Goal: Task Accomplishment & Management: Manage account settings

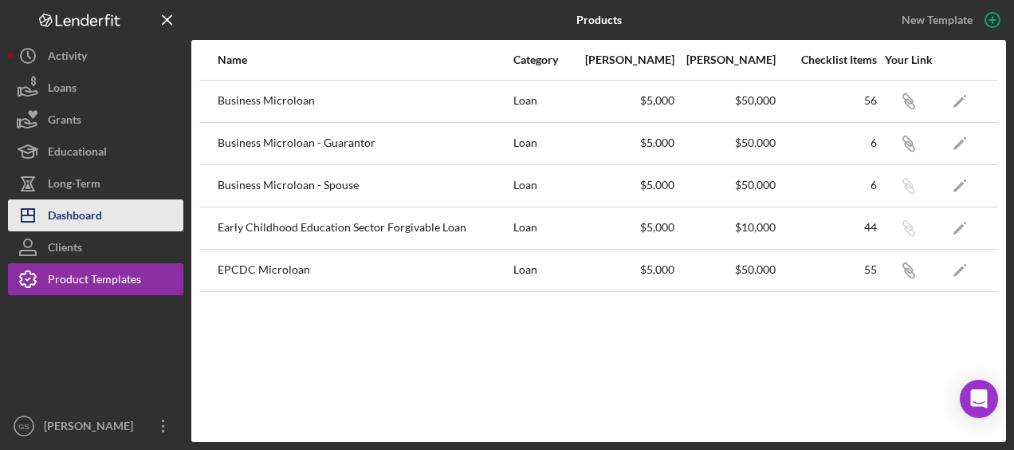
click at [126, 204] on button "Icon/Dashboard Dashboard" at bounding box center [95, 215] width 175 height 32
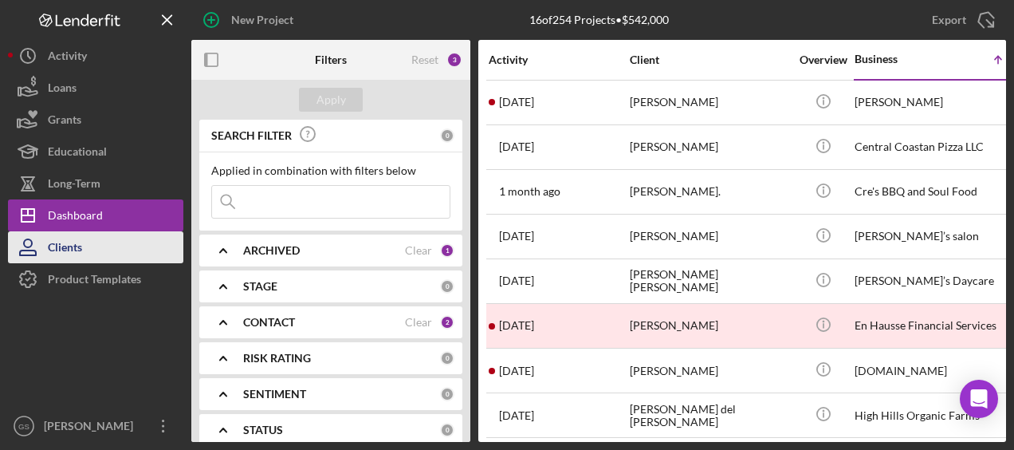
click at [126, 255] on button "Clients" at bounding box center [95, 247] width 175 height 32
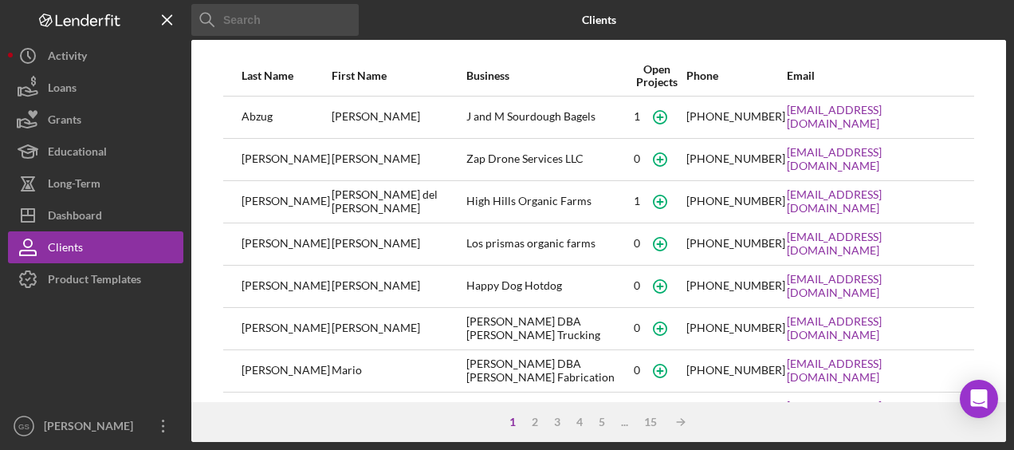
click at [292, 13] on input at bounding box center [274, 20] width 167 height 32
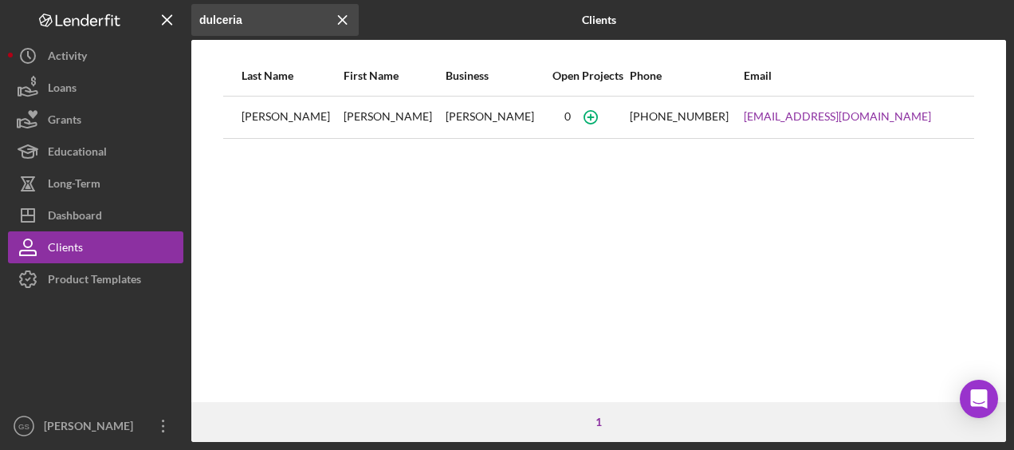
type input "dulceria"
click at [354, 112] on div "[PERSON_NAME]" at bounding box center [394, 117] width 100 height 40
click at [446, 120] on div "[PERSON_NAME]" at bounding box center [496, 117] width 100 height 40
click at [800, 118] on link "[EMAIL_ADDRESS][DOMAIN_NAME]" at bounding box center [837, 116] width 187 height 13
click at [241, 110] on td "[PERSON_NAME]" at bounding box center [292, 117] width 102 height 42
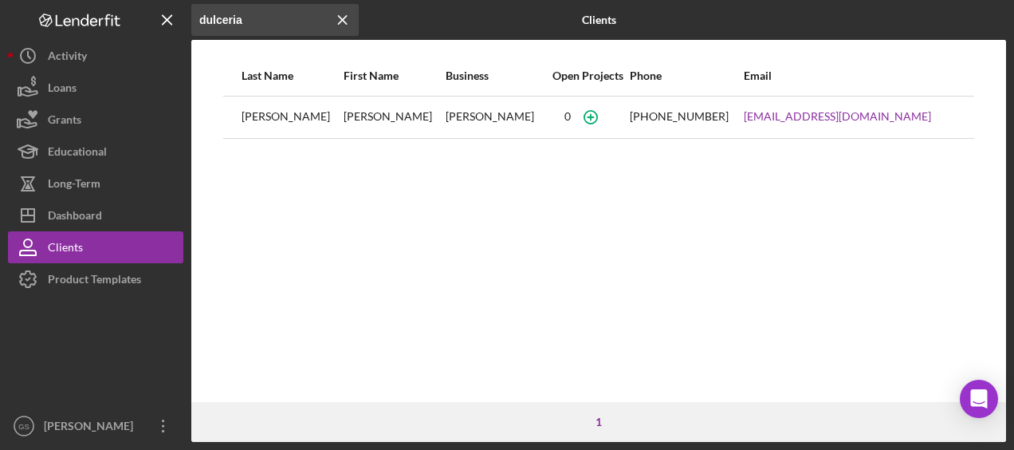
click at [266, 118] on div "[PERSON_NAME]" at bounding box center [292, 117] width 100 height 40
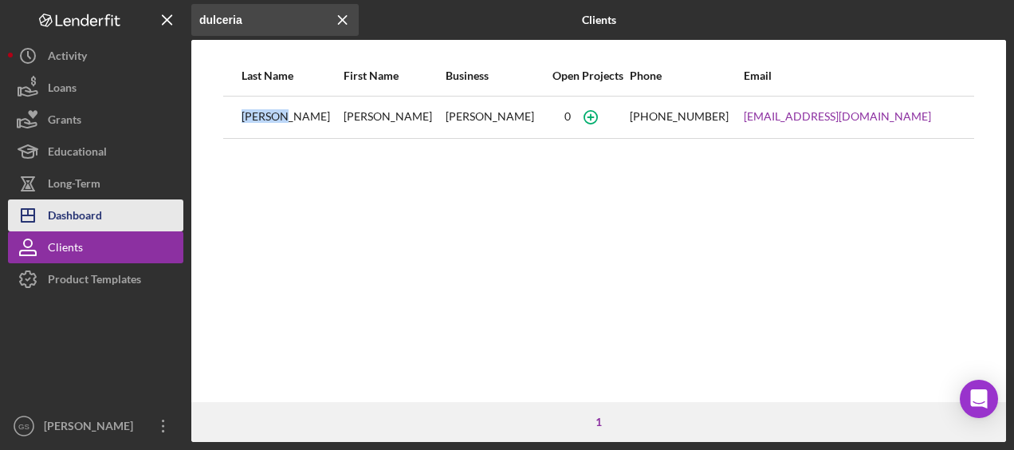
click at [96, 206] on div "Dashboard" at bounding box center [75, 217] width 54 height 36
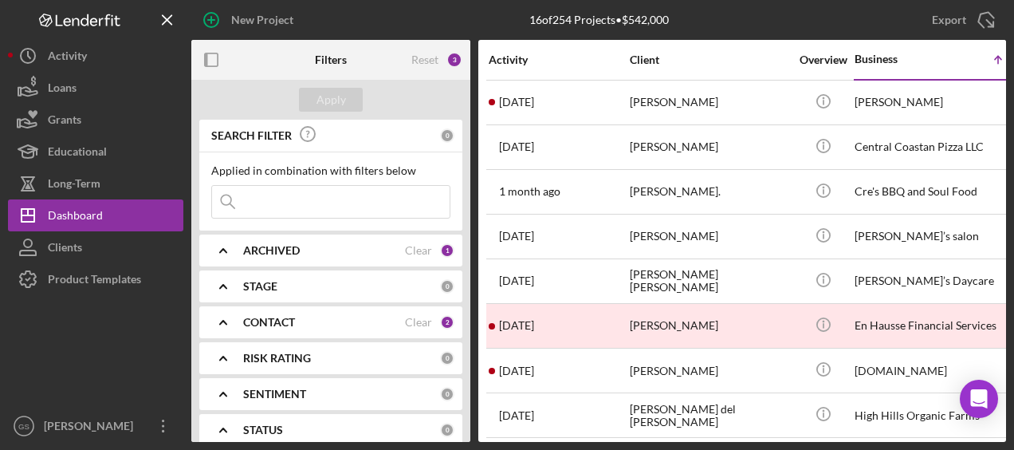
click at [79, 57] on div "Activity" at bounding box center [67, 58] width 39 height 36
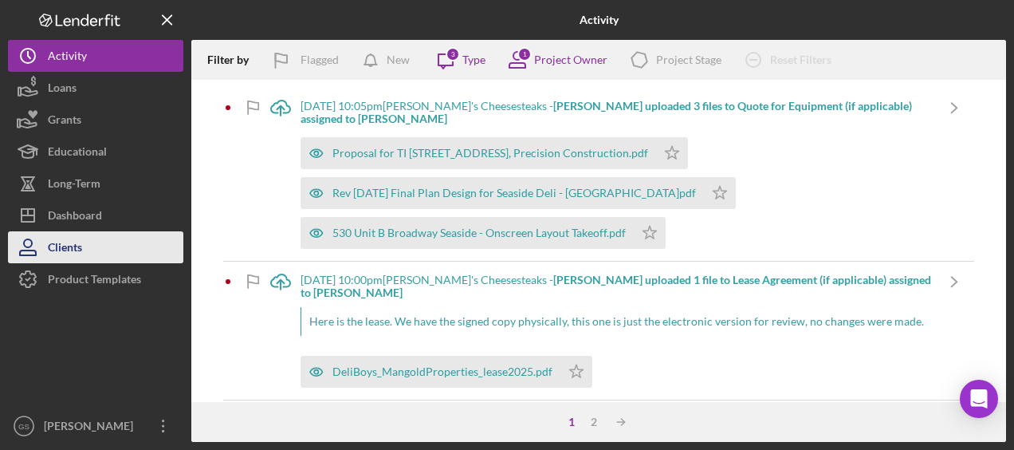
click at [163, 234] on button "Clients" at bounding box center [95, 247] width 175 height 32
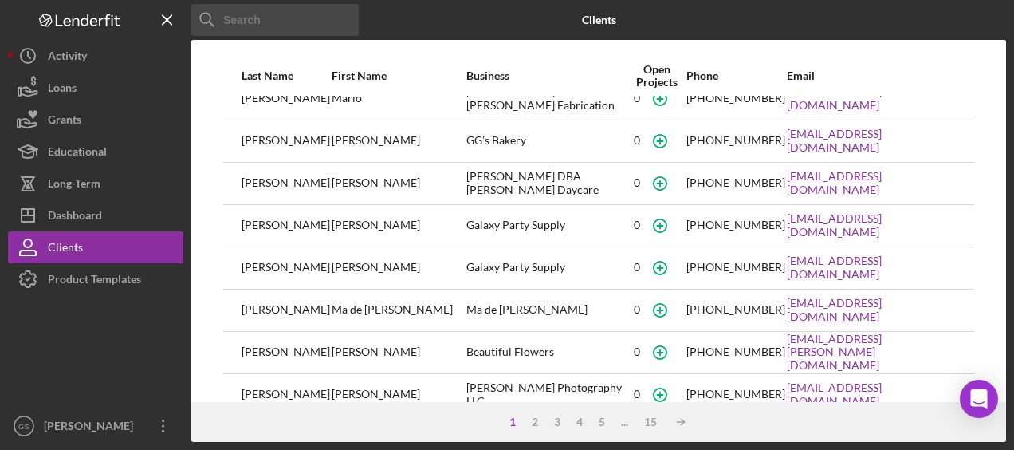
scroll to position [340, 0]
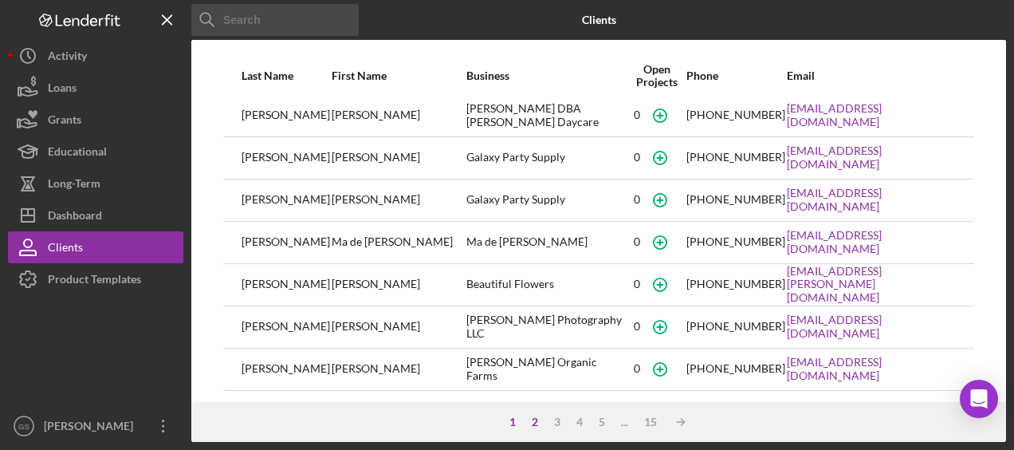
click at [535, 415] on div "2" at bounding box center [535, 421] width 22 height 13
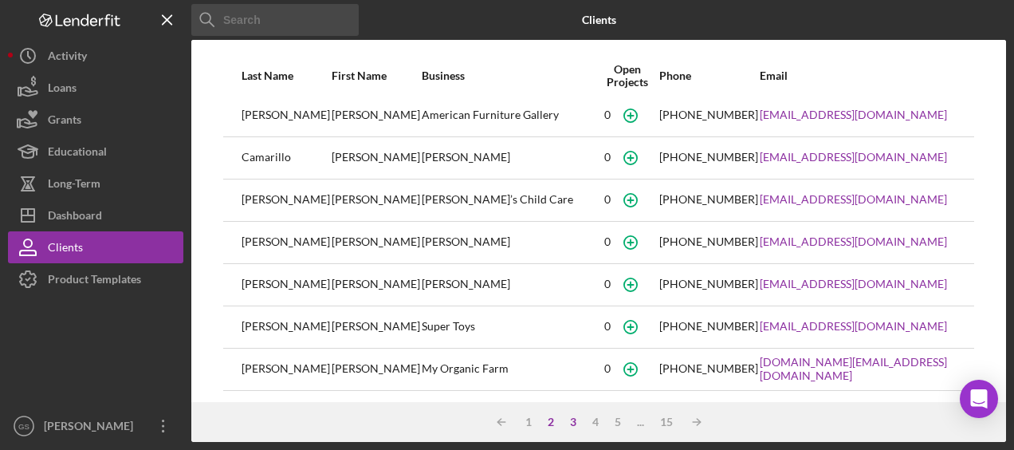
click at [571, 423] on div "3" at bounding box center [573, 421] width 22 height 13
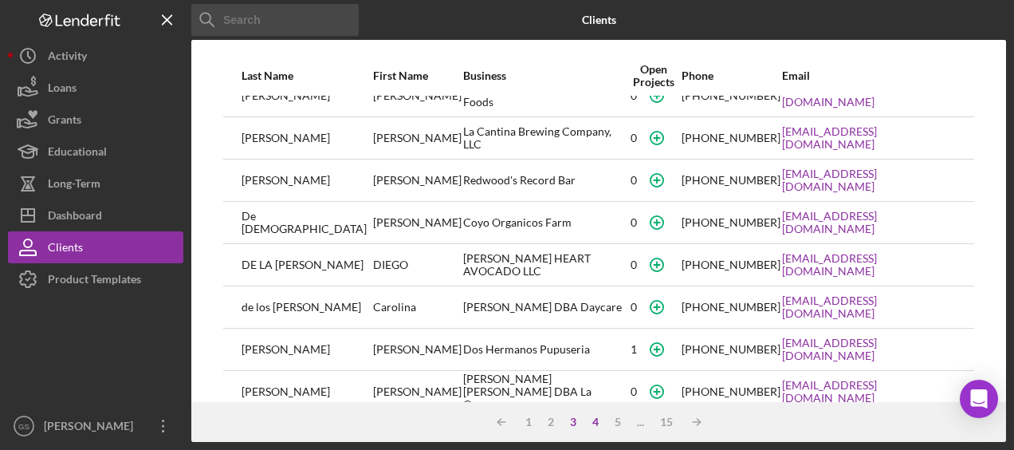
click at [595, 422] on div "4" at bounding box center [595, 421] width 22 height 13
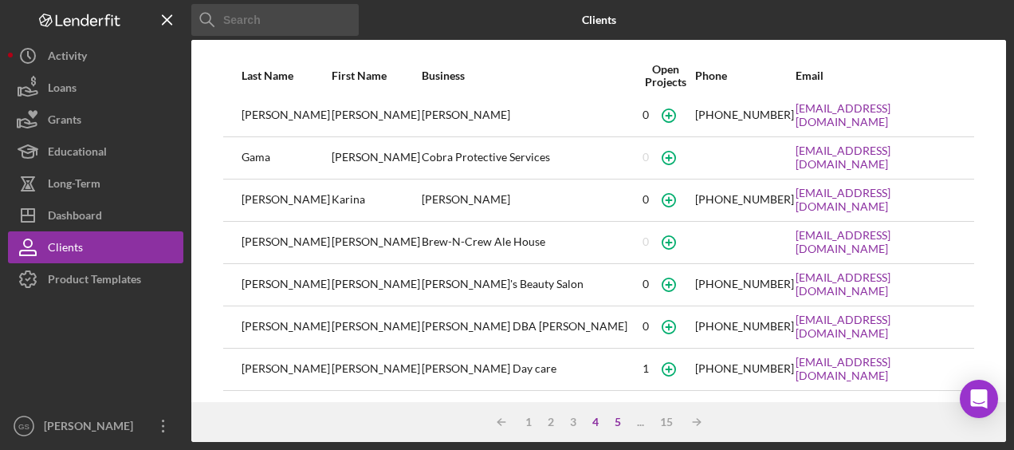
click at [615, 424] on div "5" at bounding box center [618, 421] width 22 height 13
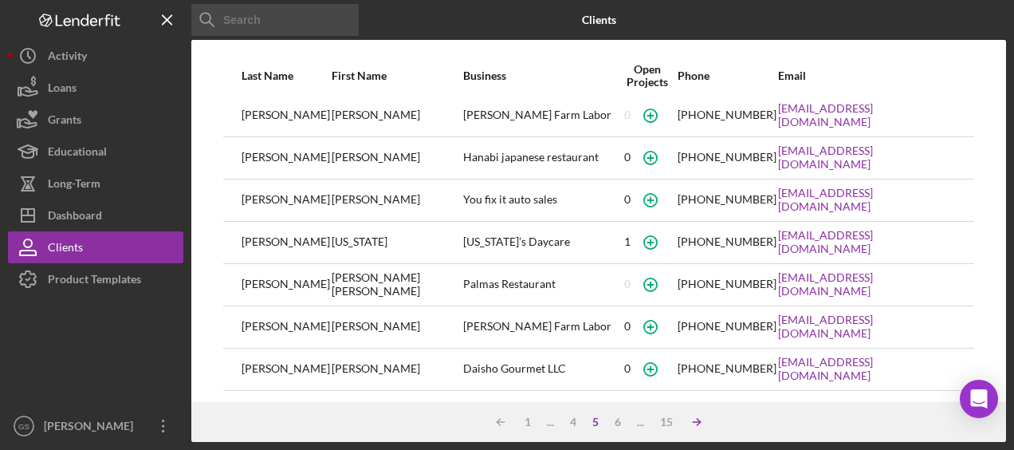
click at [505, 422] on line at bounding box center [500, 422] width 7 height 0
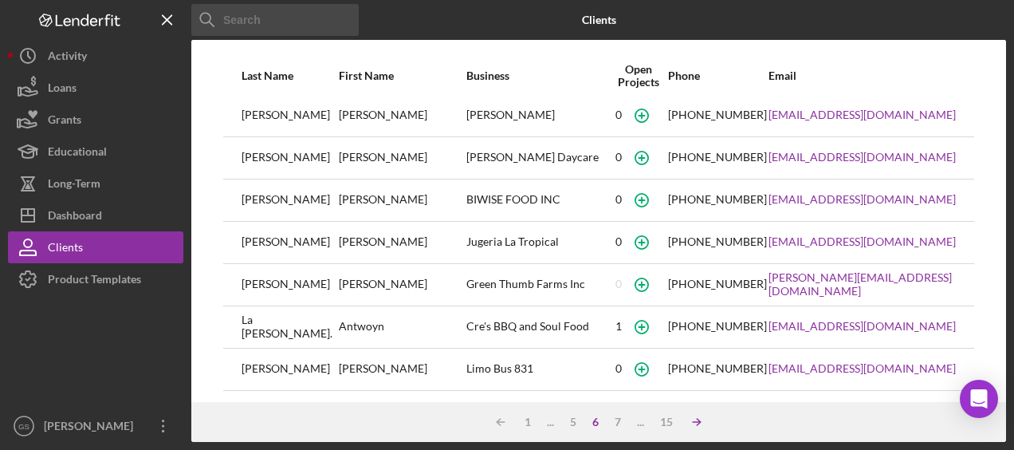
click at [694, 420] on icon "Icon/Table Sort Arrow" at bounding box center [697, 422] width 32 height 32
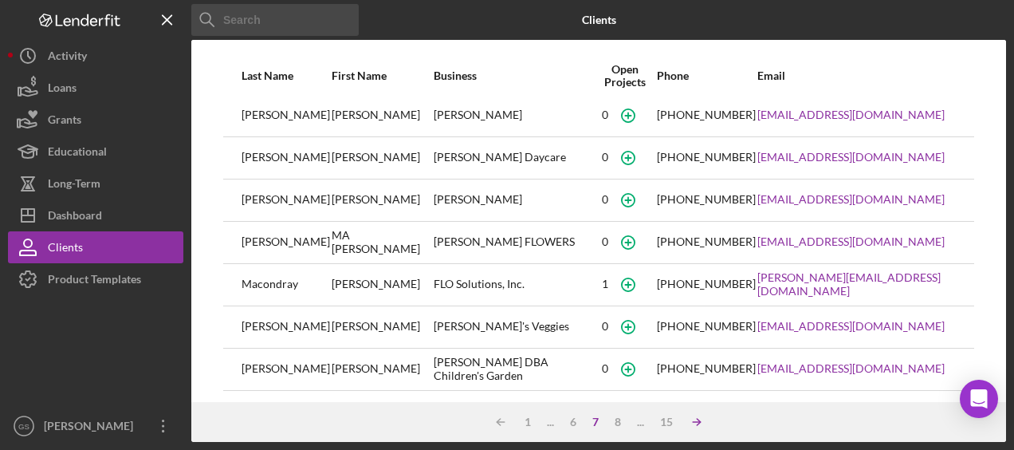
click at [694, 420] on icon "Icon/Table Sort Arrow" at bounding box center [697, 422] width 32 height 32
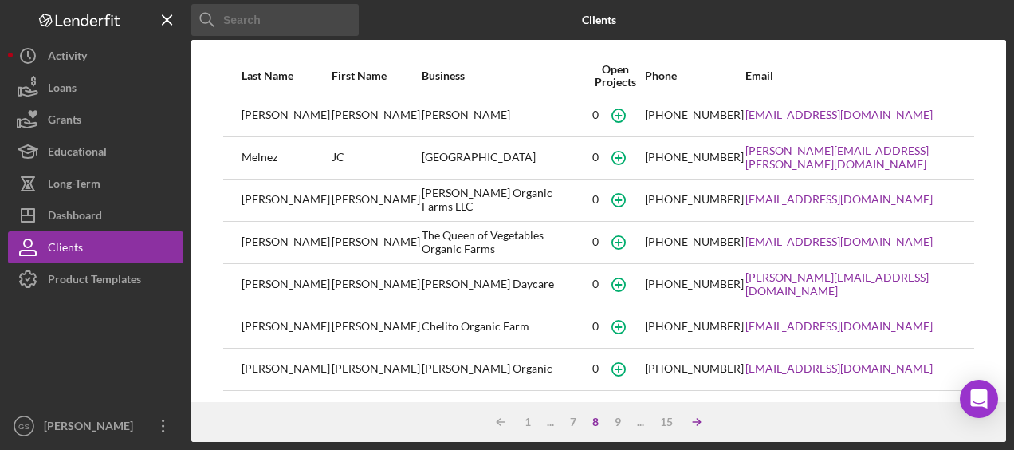
click at [694, 420] on icon "Icon/Table Sort Arrow" at bounding box center [697, 422] width 32 height 32
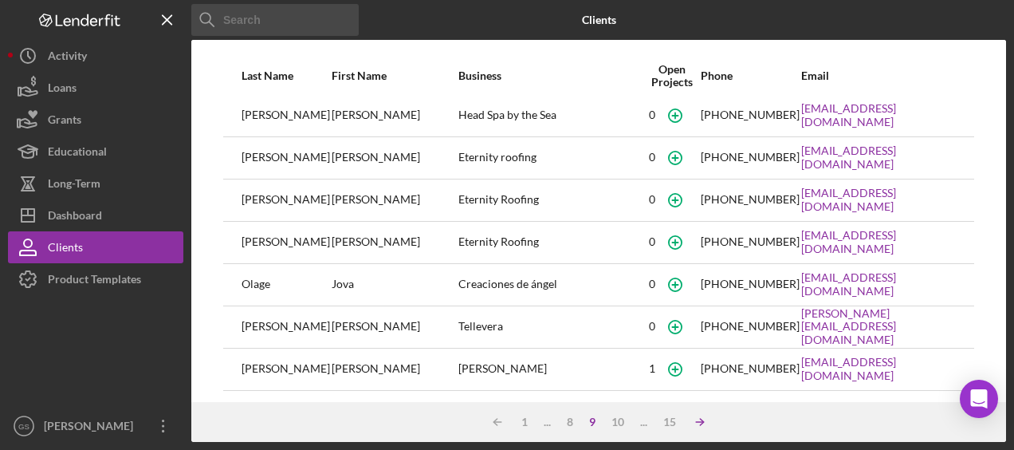
click at [694, 420] on icon "Icon/Table Sort Arrow" at bounding box center [700, 422] width 32 height 32
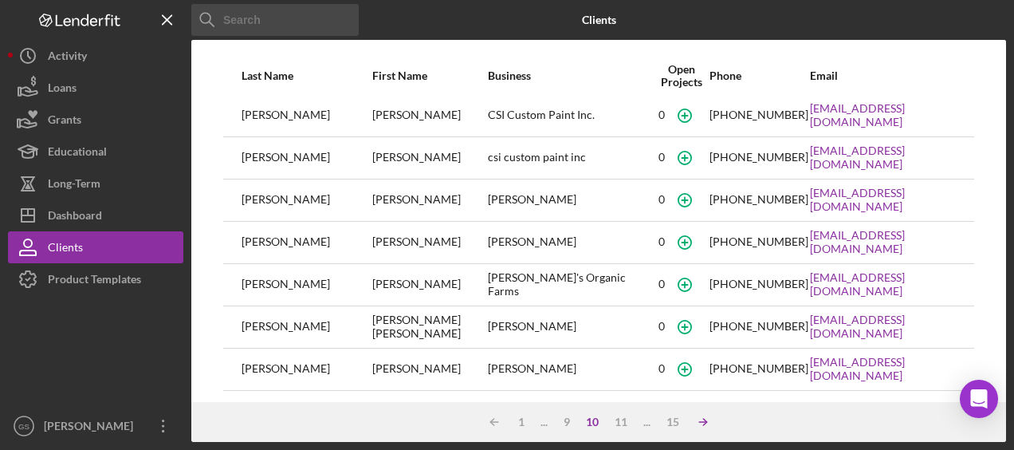
click at [694, 420] on icon "Icon/Table Sort Arrow" at bounding box center [703, 422] width 32 height 32
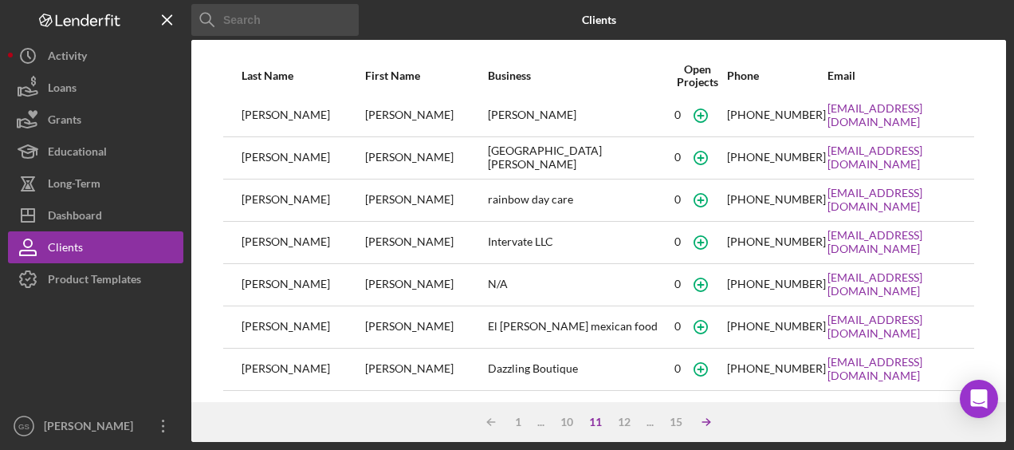
click at [694, 420] on icon "Icon/Table Sort Arrow" at bounding box center [706, 422] width 32 height 32
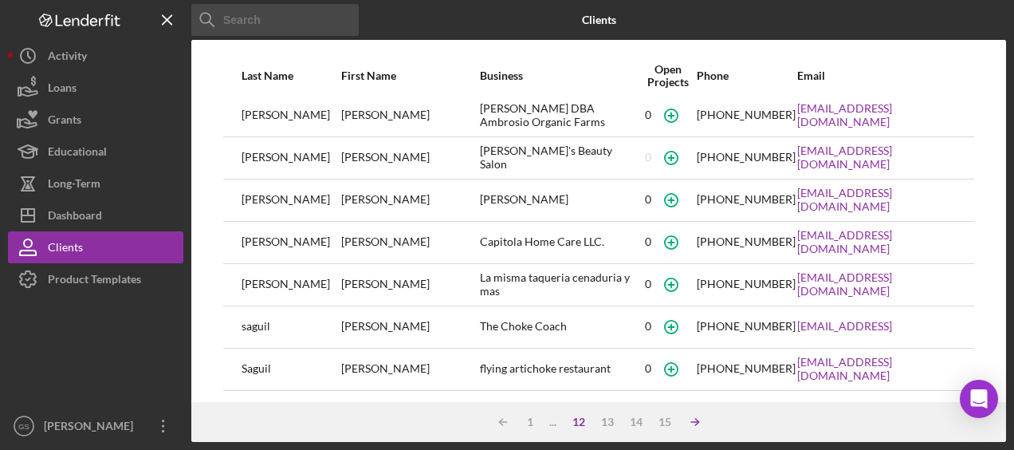
click at [694, 420] on icon "Icon/Table Sort Arrow" at bounding box center [695, 422] width 32 height 32
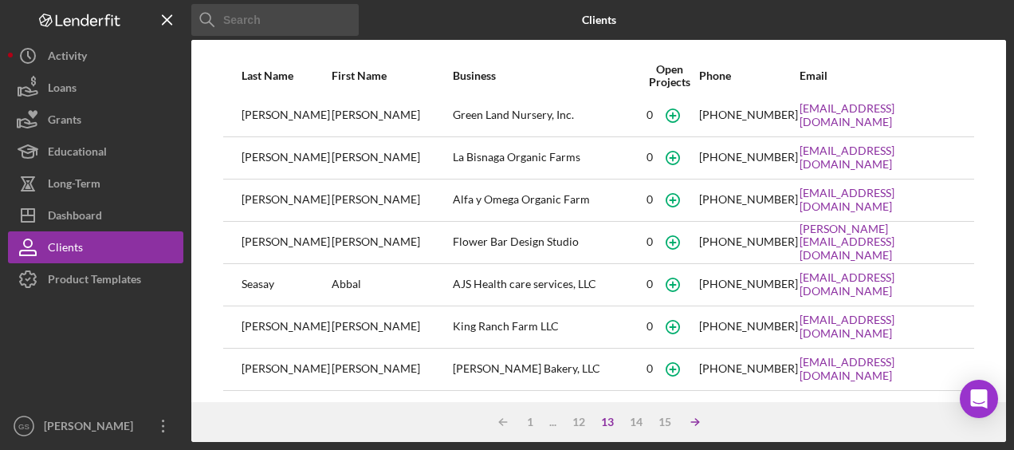
click at [694, 420] on icon "Icon/Table Sort Arrow" at bounding box center [695, 422] width 32 height 32
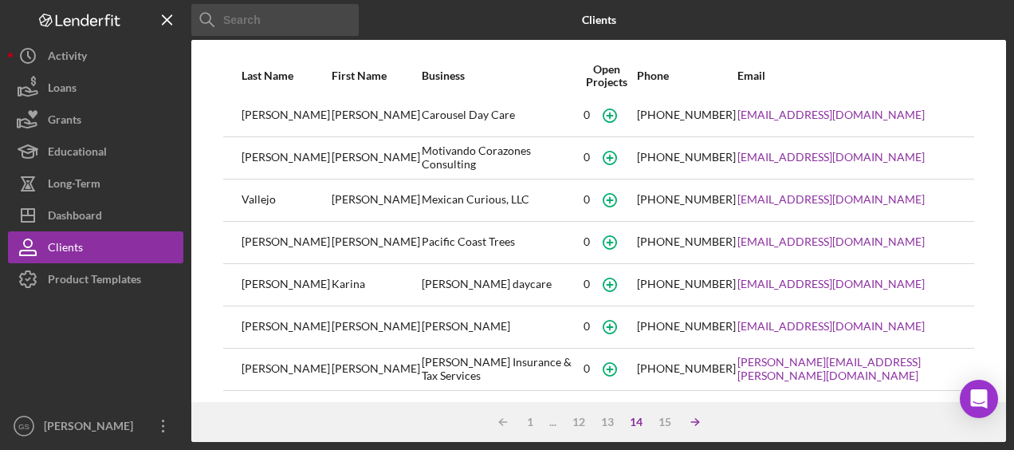
click at [694, 420] on icon "Icon/Table Sort Arrow" at bounding box center [695, 422] width 32 height 32
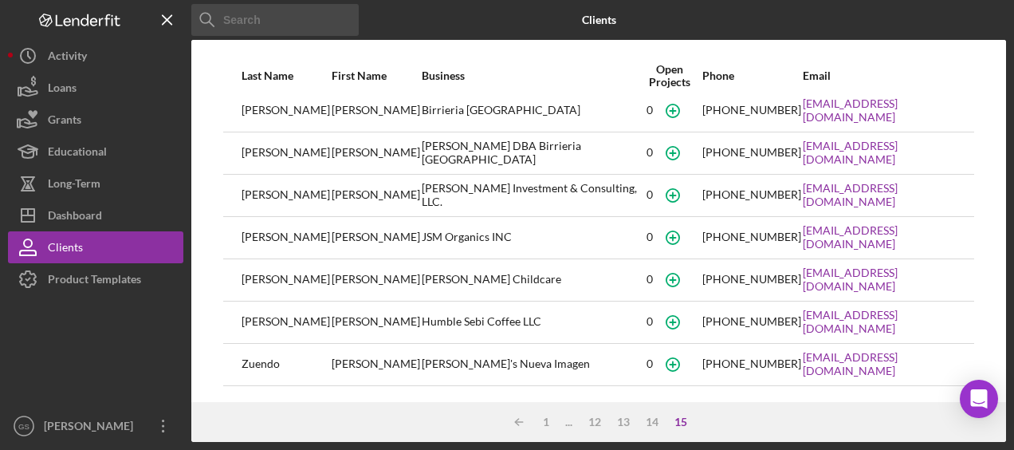
scroll to position [256, 0]
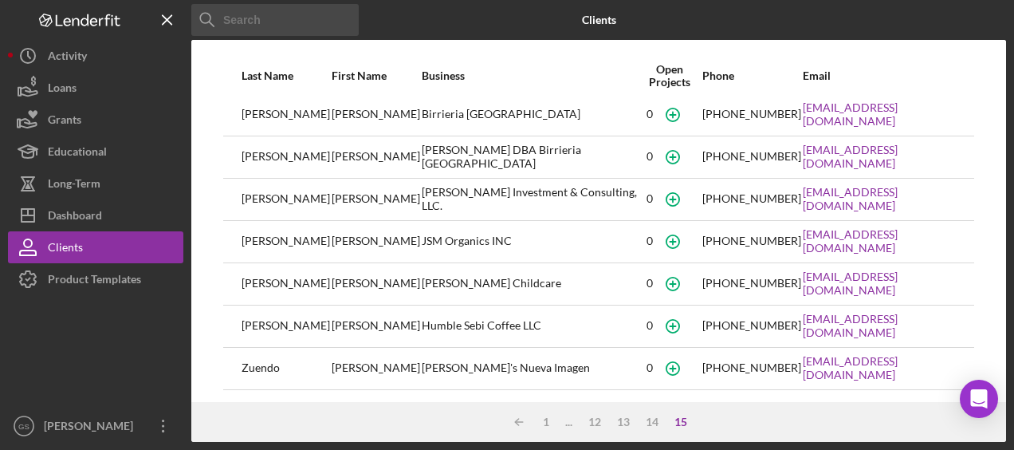
click at [694, 420] on div "15" at bounding box center [680, 421] width 29 height 13
click at [517, 422] on line at bounding box center [519, 422] width 7 height 0
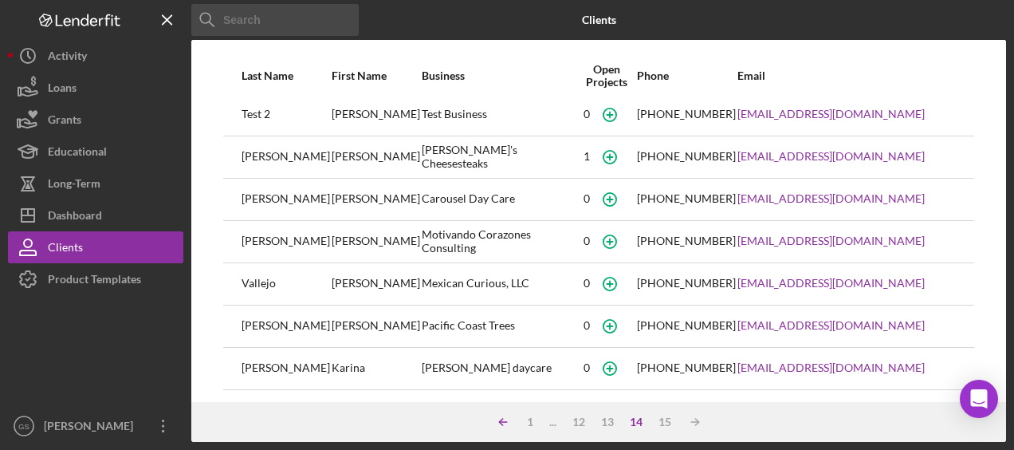
scroll to position [340, 0]
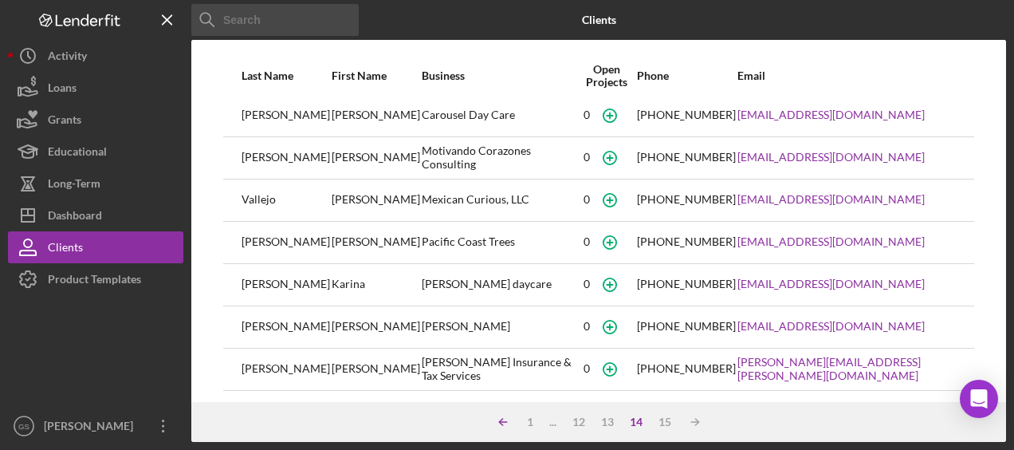
click at [517, 422] on icon "Icon/Table Sort Arrow" at bounding box center [503, 422] width 32 height 32
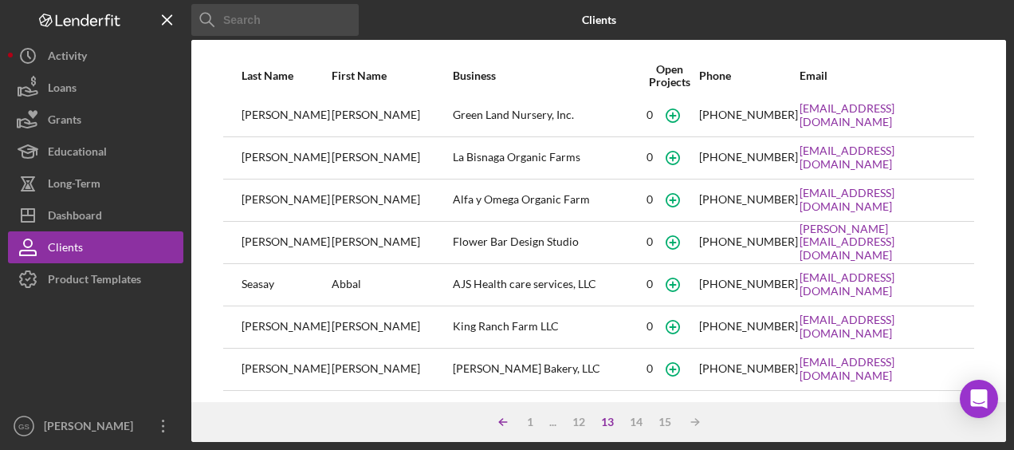
click at [517, 422] on icon "Icon/Table Sort Arrow" at bounding box center [503, 422] width 32 height 32
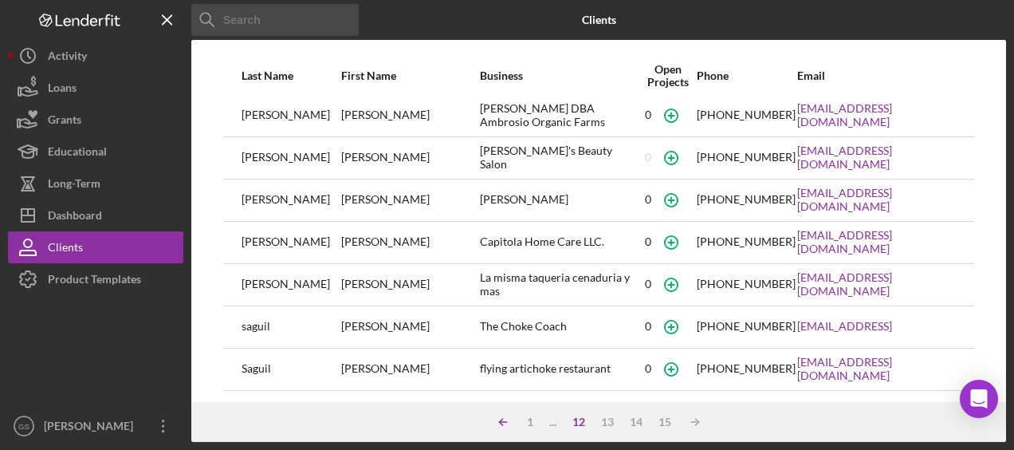
click at [517, 422] on icon "Icon/Table Sort Arrow" at bounding box center [503, 422] width 32 height 32
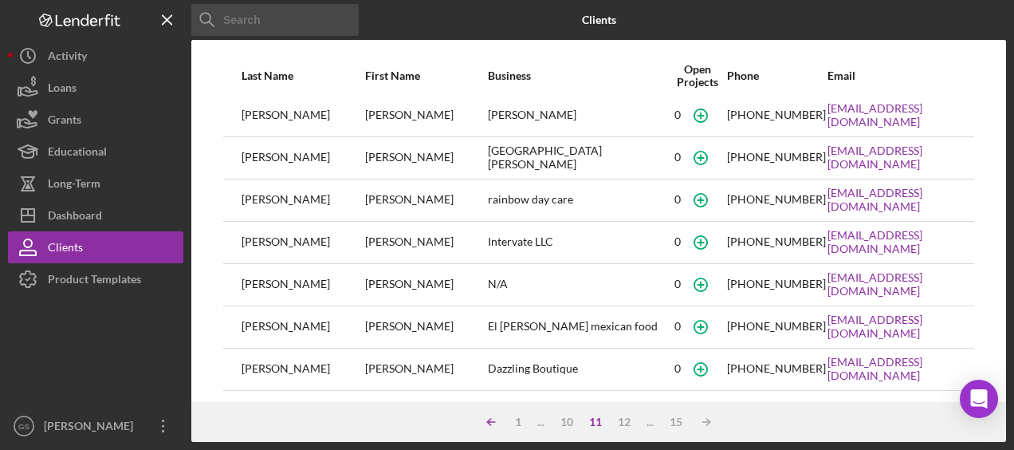
click at [517, 422] on div "1" at bounding box center [518, 421] width 22 height 13
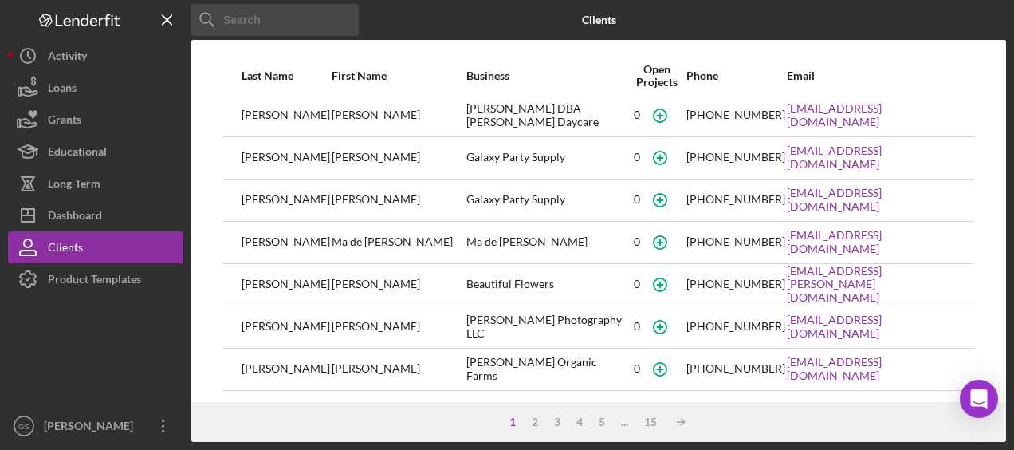
click at [517, 422] on div "1" at bounding box center [512, 421] width 22 height 13
click at [681, 422] on icon "Icon/Table Sort Arrow" at bounding box center [681, 422] width 32 height 32
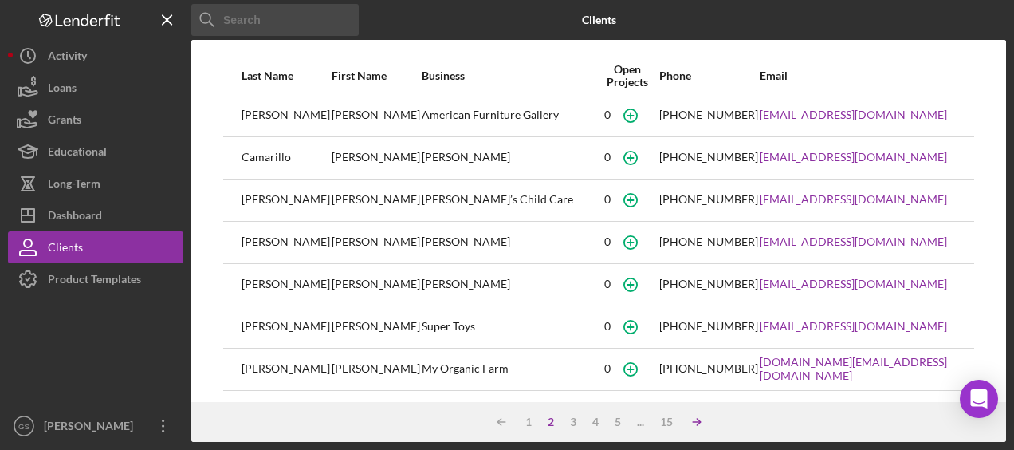
click at [681, 422] on icon "Icon/Table Sort Arrow" at bounding box center [697, 422] width 32 height 32
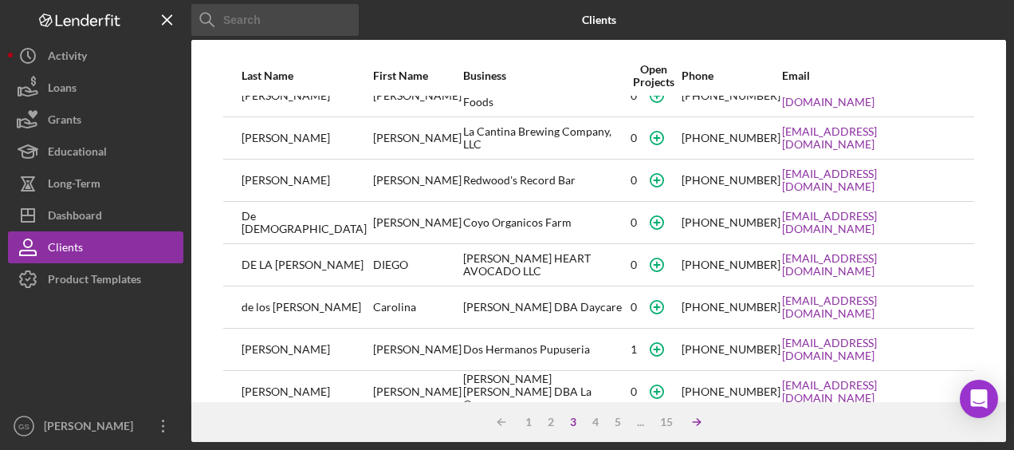
click at [712, 412] on icon "Icon/Table Sort Arrow" at bounding box center [697, 422] width 32 height 32
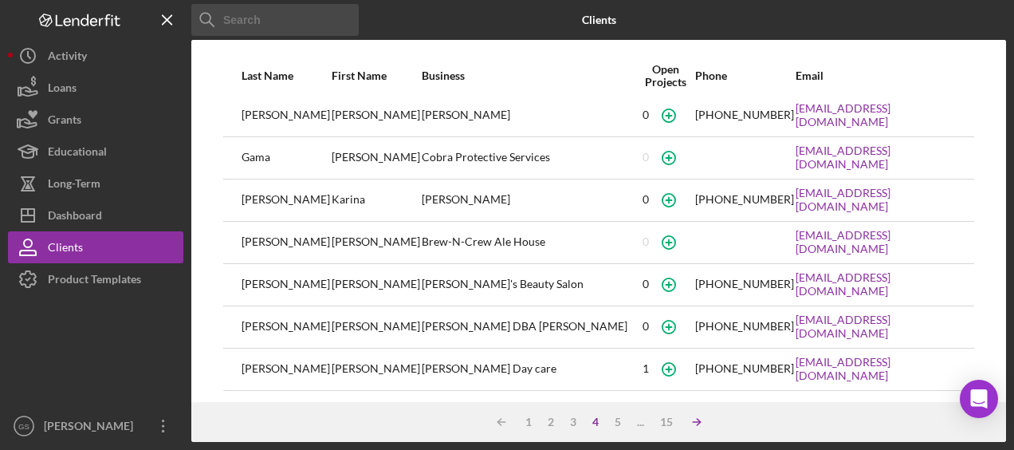
click at [505, 422] on line at bounding box center [501, 422] width 7 height 0
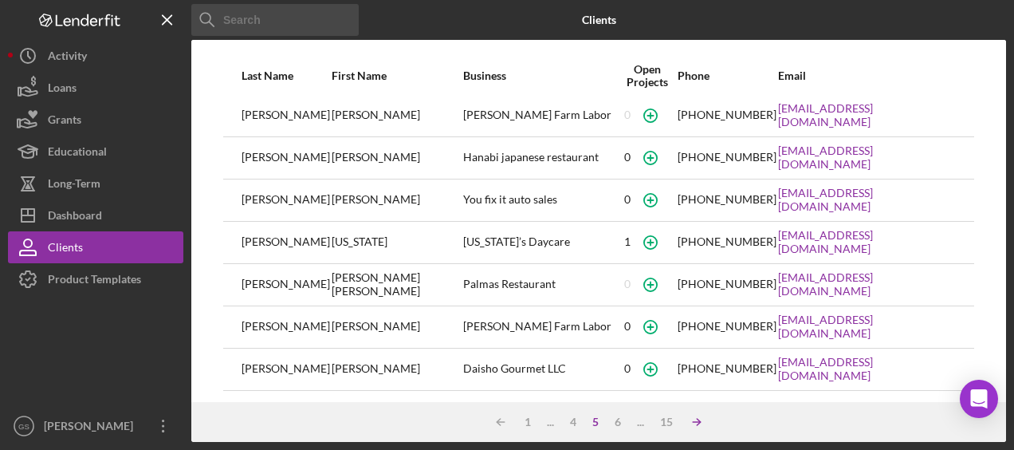
click at [505, 422] on line at bounding box center [500, 422] width 7 height 0
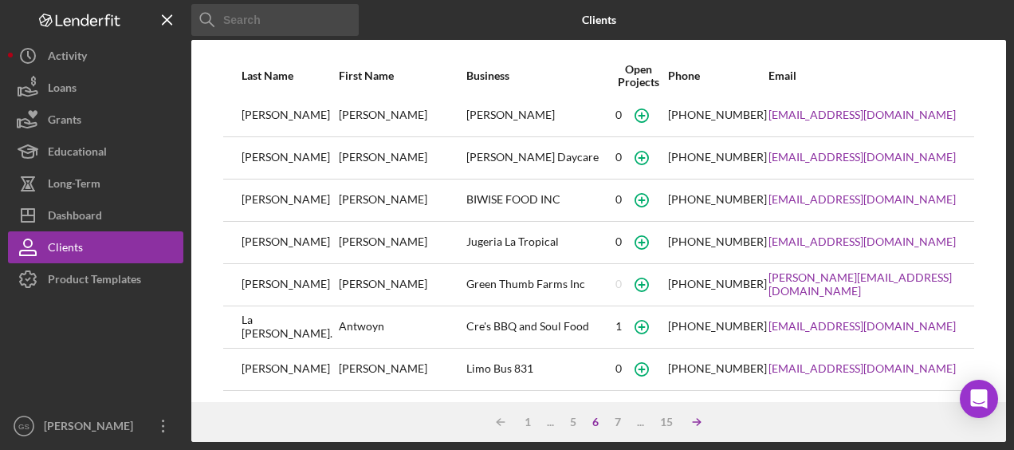
click at [505, 422] on line at bounding box center [500, 422] width 7 height 0
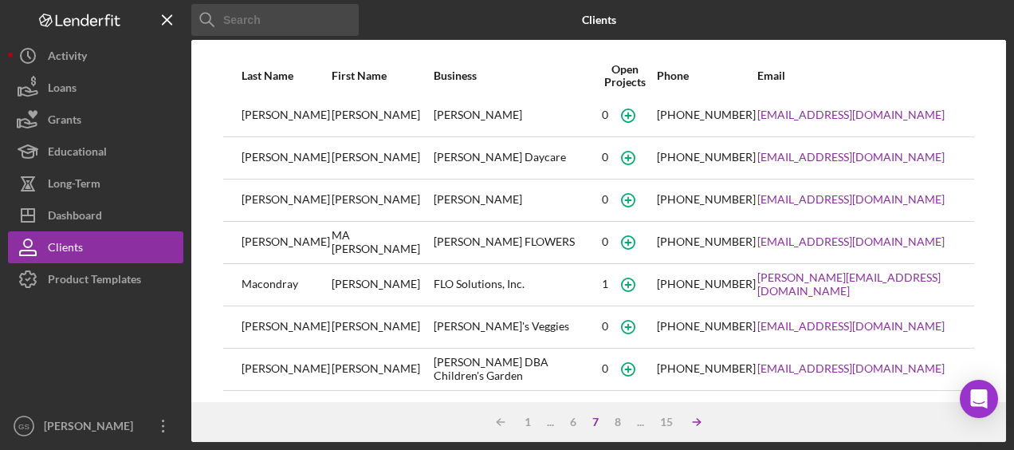
click at [505, 422] on line at bounding box center [500, 422] width 7 height 0
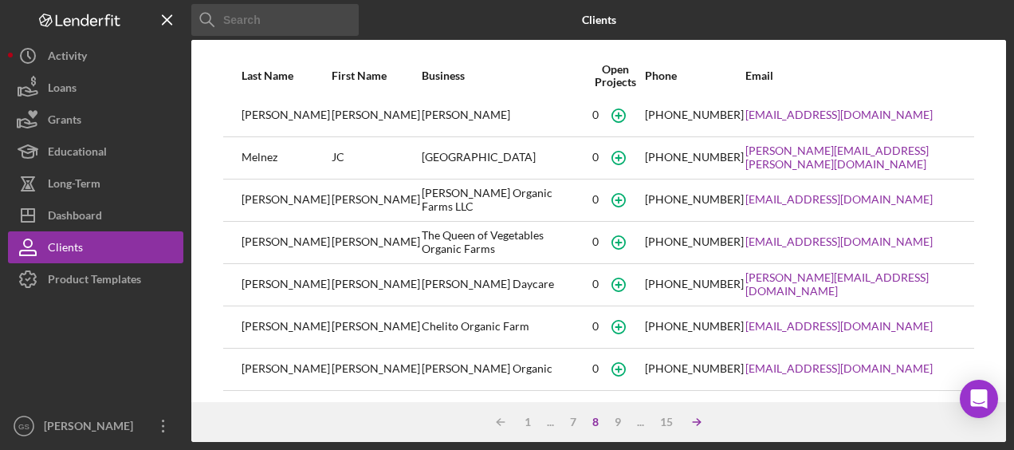
click at [505, 422] on line at bounding box center [500, 422] width 7 height 0
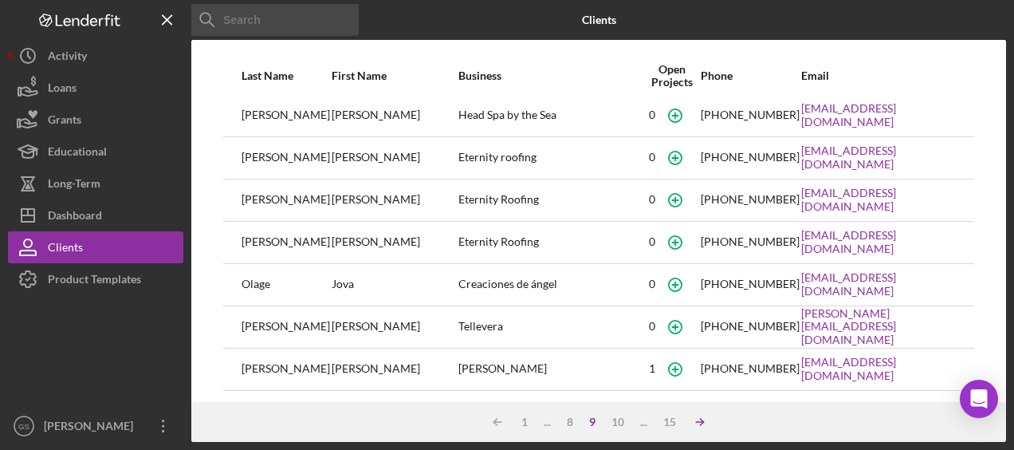
click at [501, 422] on line at bounding box center [497, 422] width 7 height 0
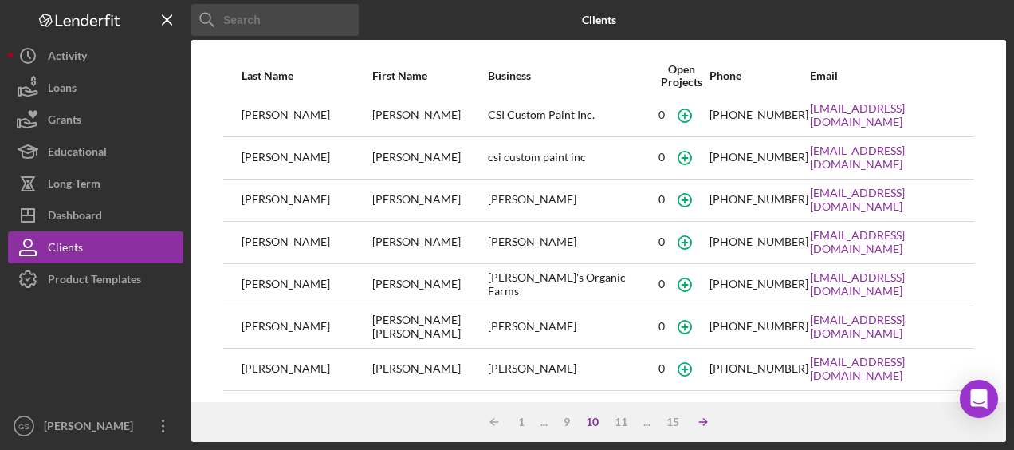
click at [697, 422] on icon "Icon/Table Sort Arrow" at bounding box center [703, 422] width 32 height 32
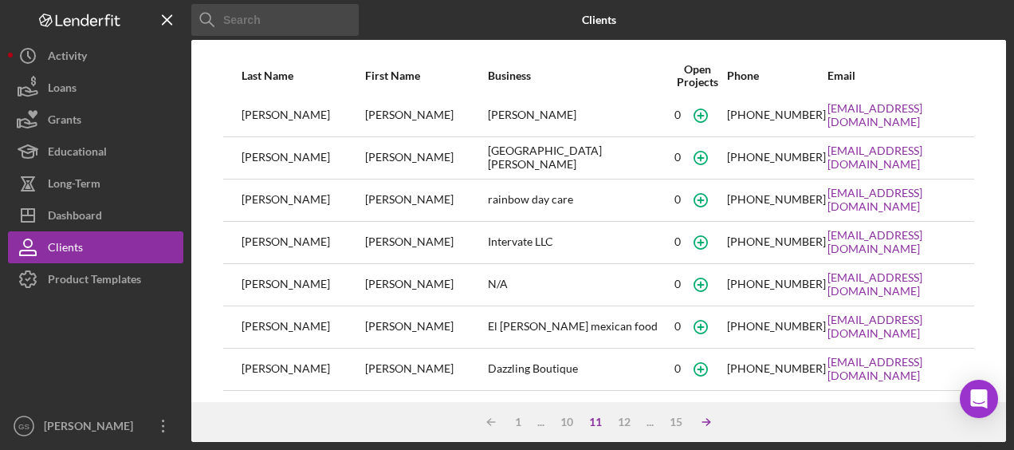
click at [697, 422] on icon "Icon/Table Sort Arrow" at bounding box center [706, 422] width 32 height 32
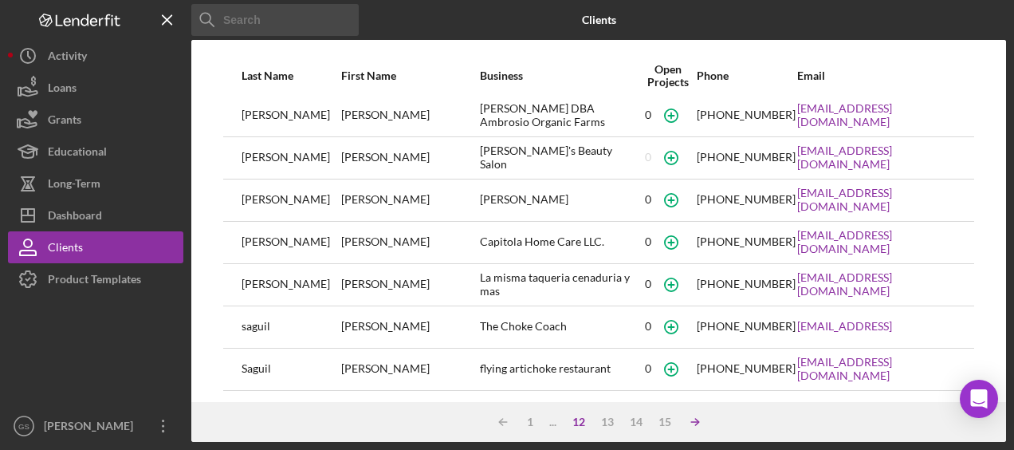
click at [507, 422] on line at bounding box center [503, 422] width 7 height 0
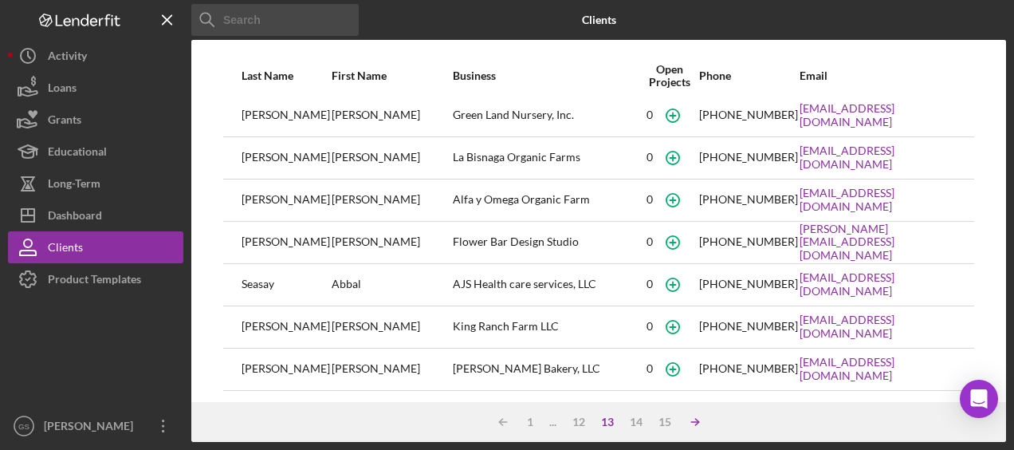
click at [507, 422] on line at bounding box center [503, 422] width 7 height 0
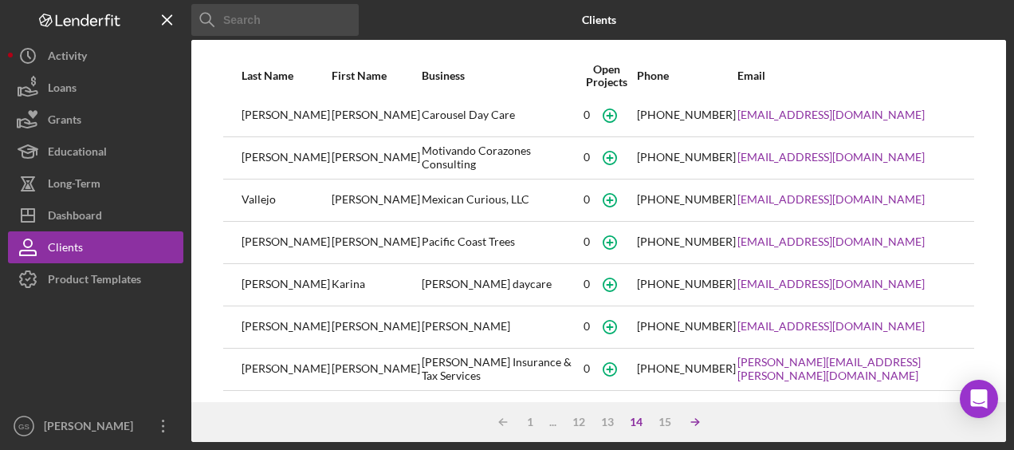
click at [507, 422] on line at bounding box center [503, 422] width 7 height 0
